Goal: Find specific page/section: Find specific page/section

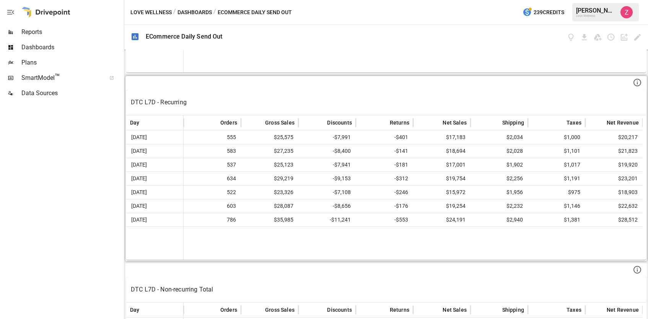
scroll to position [390, 0]
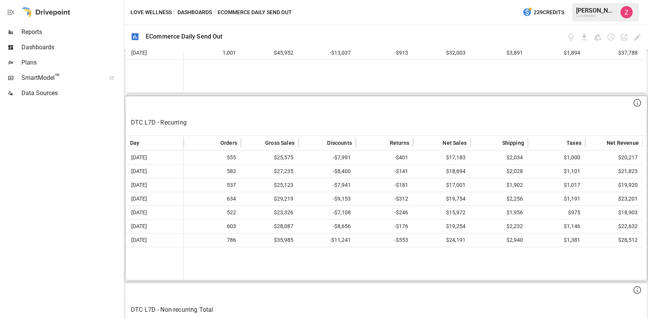
click at [172, 123] on p "DTC L7D - Recurring" at bounding box center [386, 122] width 511 height 9
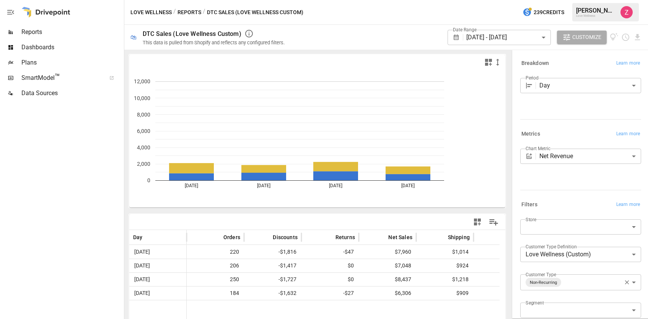
click at [483, 0] on body "**********" at bounding box center [324, 0] width 648 height 0
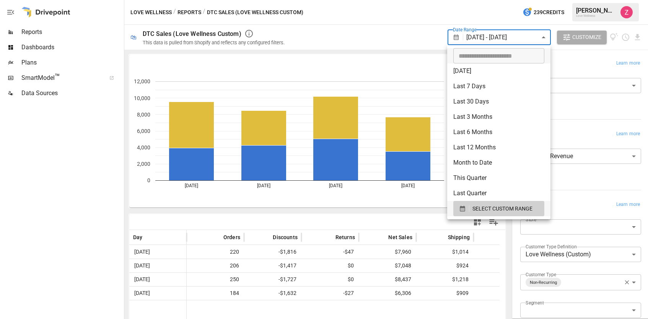
click at [373, 33] on div at bounding box center [324, 159] width 648 height 319
